Goal: Task Accomplishment & Management: Use online tool/utility

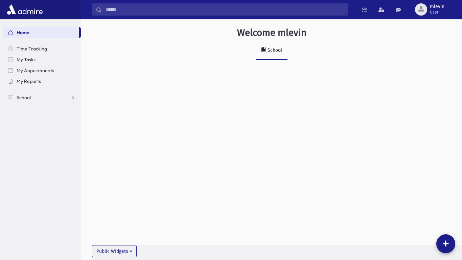
click at [22, 84] on span "My Reports" at bounding box center [29, 81] width 24 height 6
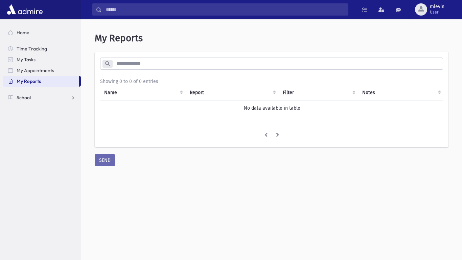
click at [24, 96] on span "School" at bounding box center [24, 97] width 14 height 6
click at [30, 118] on span "Attendance" at bounding box center [32, 119] width 25 height 6
click at [32, 132] on span "Entry" at bounding box center [31, 130] width 11 height 6
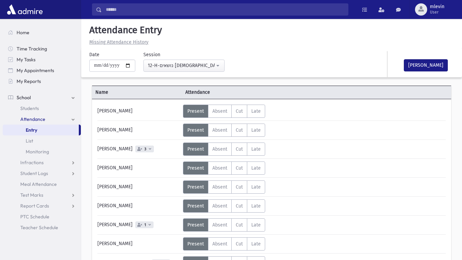
click at [158, 158] on hr at bounding box center [271, 158] width 348 height 0
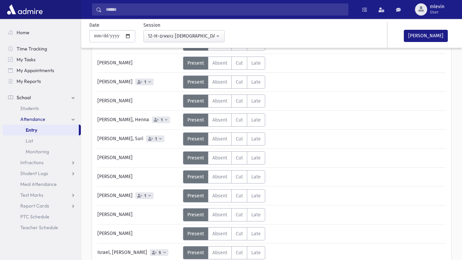
scroll to position [143, 0]
click at [215, 162] on label "Absent A" at bounding box center [220, 157] width 24 height 13
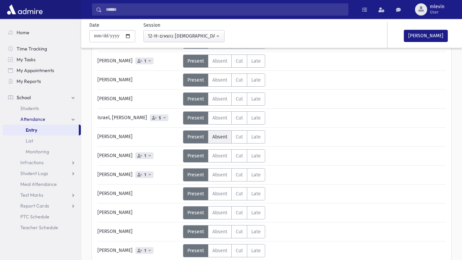
scroll to position [278, 0]
click at [223, 173] on span "Absent" at bounding box center [219, 174] width 15 height 6
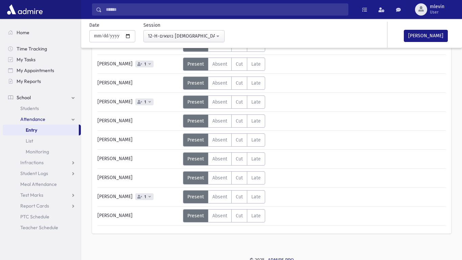
scroll to position [467, 0]
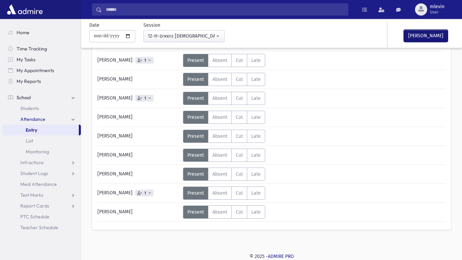
click at [438, 35] on button "Mark Done" at bounding box center [426, 36] width 44 height 12
